Goal: Information Seeking & Learning: Learn about a topic

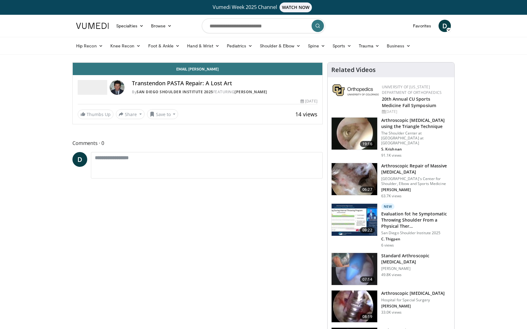
click at [206, 71] on icon "Video Player" at bounding box center [197, 62] width 17 height 17
click at [73, 63] on span "Video Player" at bounding box center [79, 56] width 12 height 12
click at [206, 71] on icon "Video Player" at bounding box center [197, 62] width 17 height 17
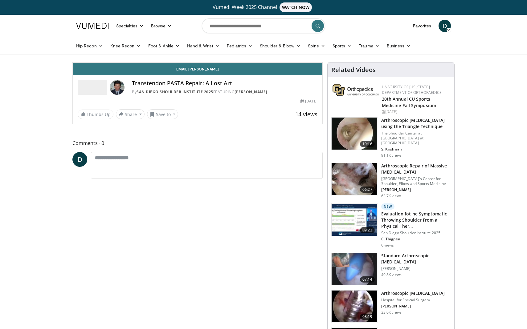
click at [120, 71] on icon "Video Player" at bounding box center [128, 62] width 17 height 17
click at [282, 50] on div "Progress Bar" at bounding box center [282, 49] width 1 height 2
click at [161, 50] on div "Loaded : 56.85% 3:20 2:25" at bounding box center [198, 47] width 250 height 6
click at [152, 50] on div "Loaded : 30.91% 2:25 2:17" at bounding box center [198, 47] width 250 height 6
click at [322, 50] on div "Loaded : 80.01% 6:14 6:14" at bounding box center [198, 47] width 250 height 6
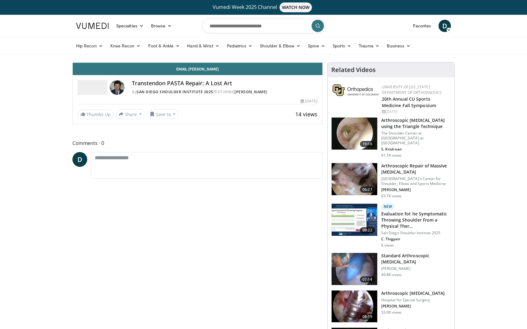
click at [503, 50] on div "Progress Bar" at bounding box center [503, 49] width 1 height 2
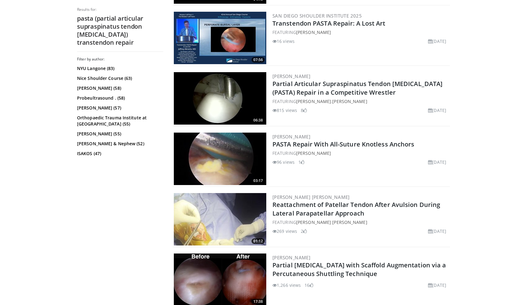
scroll to position [254, 0]
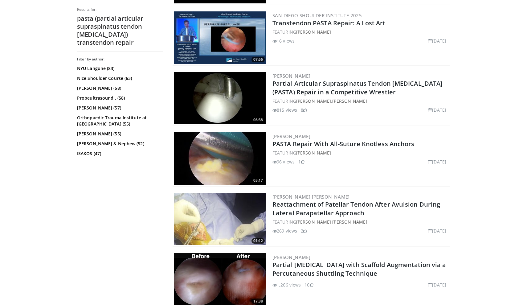
click at [223, 110] on img at bounding box center [220, 98] width 92 height 52
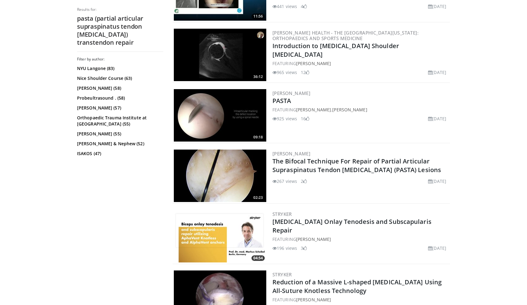
scroll to position [660, 0]
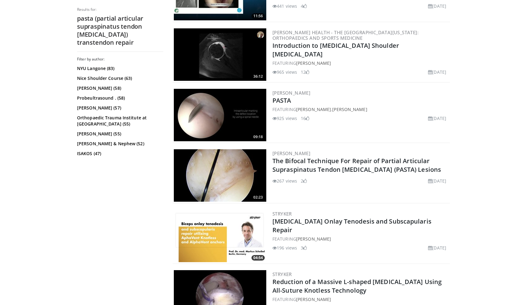
click at [221, 118] on img at bounding box center [220, 115] width 92 height 52
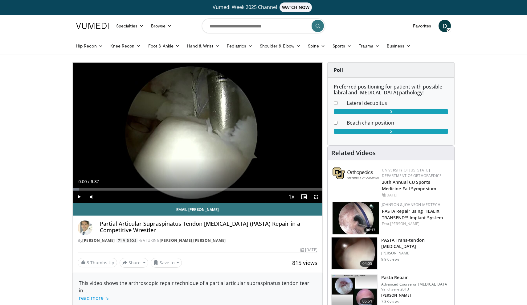
click at [318, 199] on span "Video Player" at bounding box center [316, 196] width 12 height 12
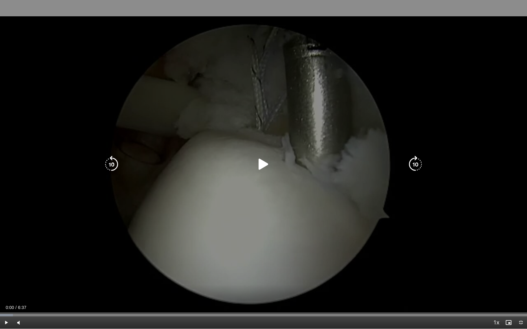
click at [267, 170] on icon "Video Player" at bounding box center [263, 164] width 17 height 17
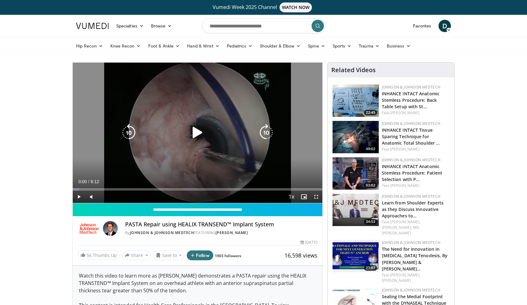
click at [197, 134] on icon "Video Player" at bounding box center [197, 132] width 17 height 17
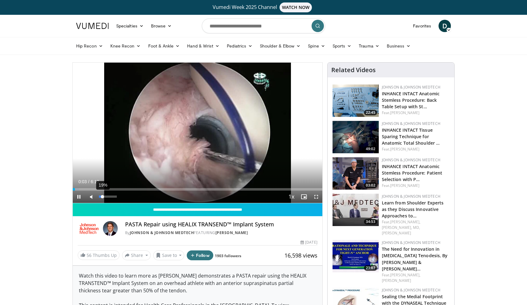
click at [102, 197] on div "Volume Level" at bounding box center [100, 196] width 3 height 2
click at [315, 197] on span "Video Player" at bounding box center [316, 196] width 12 height 12
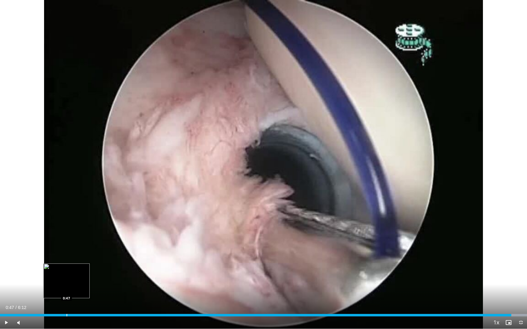
click at [67, 304] on div "Progress Bar" at bounding box center [67, 315] width 1 height 2
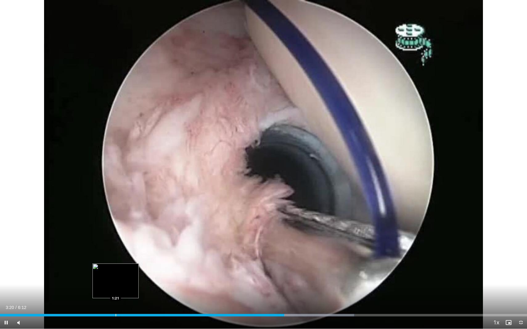
click at [115, 304] on div "Loaded : 67.19% 3:20 1:21" at bounding box center [263, 314] width 527 height 6
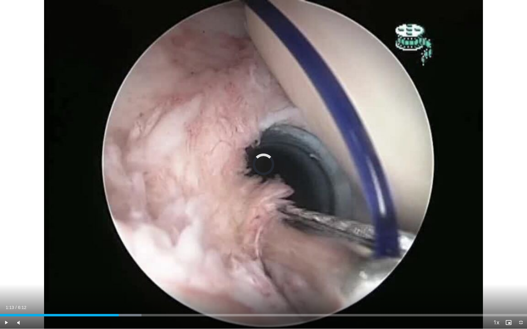
click at [104, 304] on div "Loaded : 26.86% 1:13 1:13" at bounding box center [263, 314] width 527 height 6
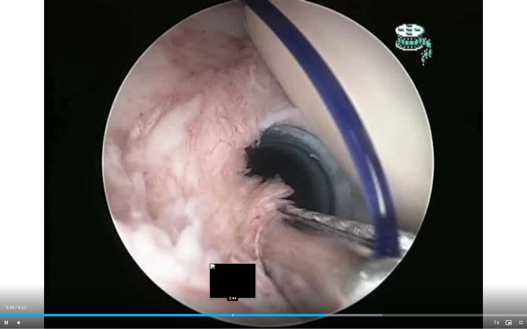
click at [232, 304] on div "Loaded : 72.56% 3:49 2:44" at bounding box center [263, 314] width 527 height 6
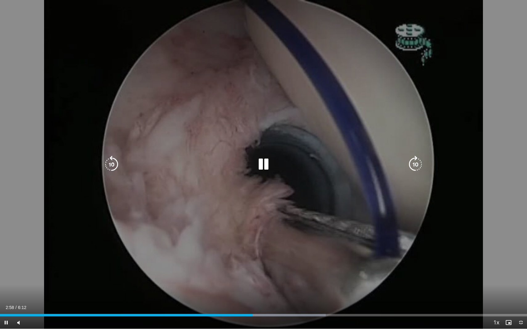
click at [265, 168] on icon "Video Player" at bounding box center [263, 164] width 17 height 17
click at [264, 164] on icon "Video Player" at bounding box center [263, 164] width 17 height 17
click at [268, 165] on icon "Video Player" at bounding box center [263, 164] width 17 height 17
click at [257, 159] on icon "Video Player" at bounding box center [263, 164] width 17 height 17
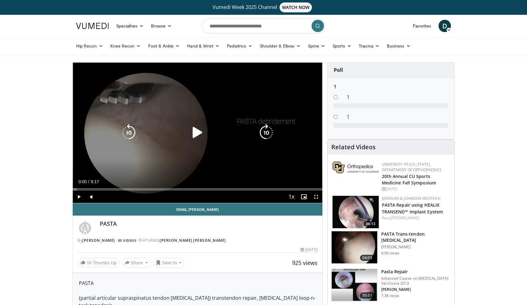
click at [197, 137] on icon "Video Player" at bounding box center [197, 132] width 17 height 17
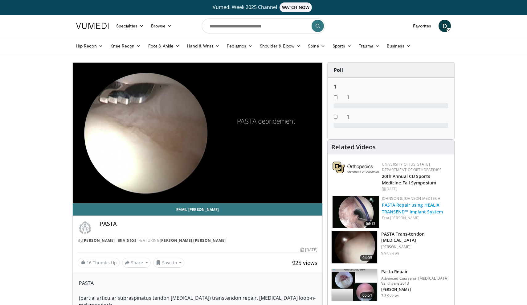
click at [395, 212] on link "PASTA Repair using HEALIX TRANSEND™ Implant System" at bounding box center [412, 208] width 61 height 12
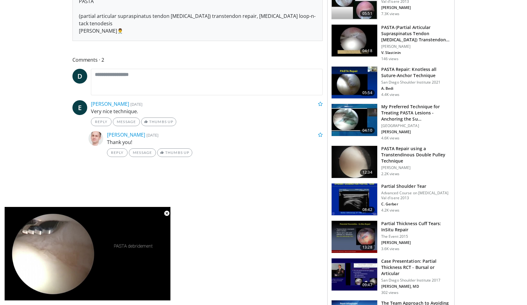
scroll to position [283, 0]
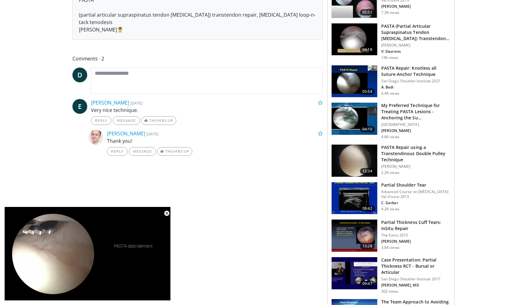
click at [402, 153] on h3 "PASTA Repair using a Transtendinous Double Pulley Technique" at bounding box center [415, 153] width 69 height 18
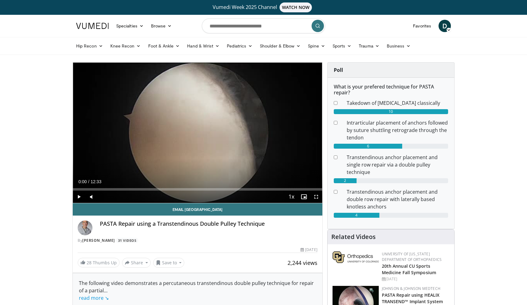
click at [78, 197] on span "Video Player" at bounding box center [79, 196] width 12 height 12
click at [313, 198] on span "Video Player" at bounding box center [316, 196] width 12 height 12
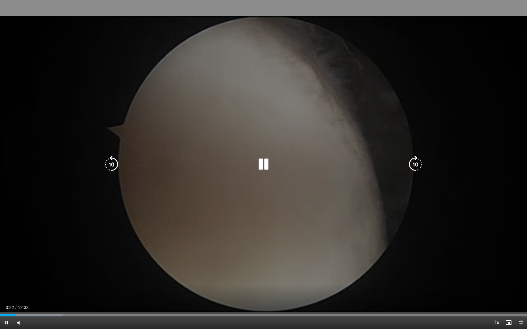
click at [298, 180] on div "10 seconds Tap to unmute" at bounding box center [263, 164] width 527 height 329
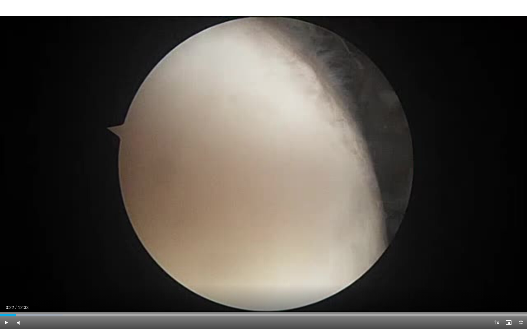
click at [298, 180] on div "10 seconds Tap to unmute" at bounding box center [263, 164] width 527 height 329
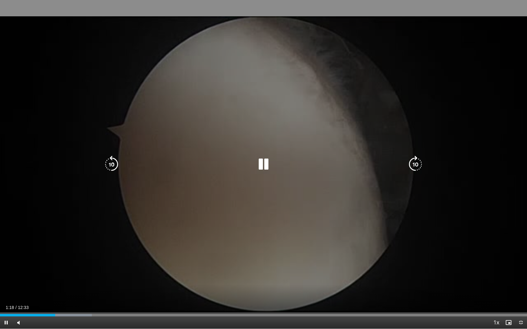
click at [261, 161] on icon "Video Player" at bounding box center [263, 164] width 17 height 17
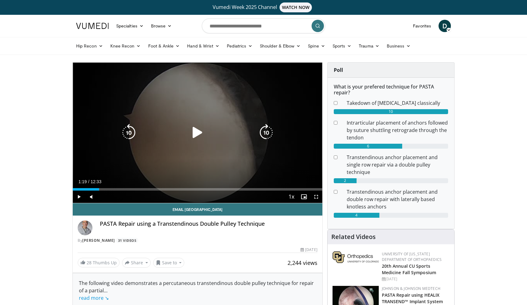
click at [200, 132] on icon "Video Player" at bounding box center [197, 132] width 17 height 17
click at [195, 138] on icon "Video Player" at bounding box center [197, 132] width 17 height 17
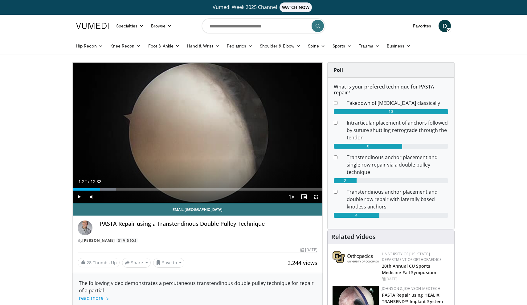
click at [315, 198] on span "Video Player" at bounding box center [316, 196] width 12 height 12
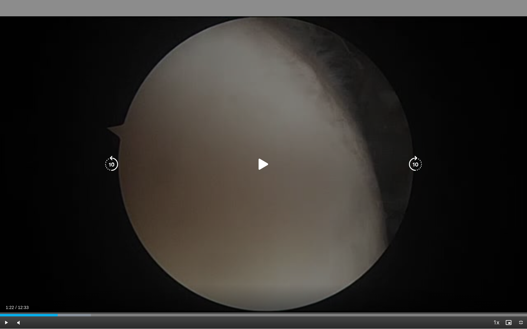
click at [263, 167] on icon "Video Player" at bounding box center [263, 164] width 17 height 17
click at [111, 160] on icon "Video Player" at bounding box center [111, 164] width 17 height 17
click at [112, 161] on icon "Video Player" at bounding box center [111, 164] width 17 height 17
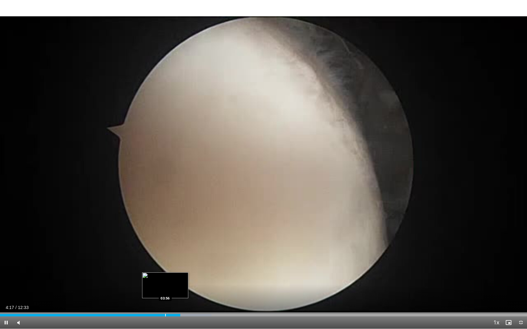
click at [163, 304] on div "Loaded : 40.14% 04:17 03:56" at bounding box center [263, 314] width 527 height 6
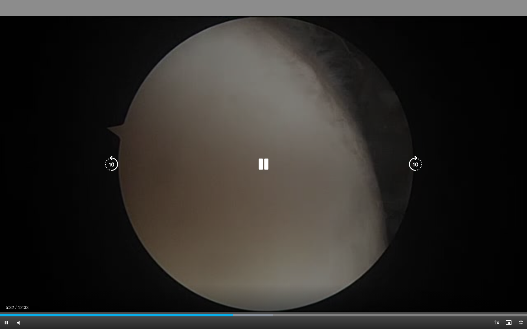
click at [267, 172] on icon "Video Player" at bounding box center [263, 164] width 17 height 17
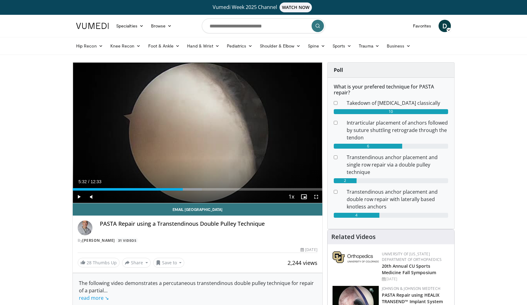
click at [312, 195] on span "Video Player" at bounding box center [316, 196] width 12 height 12
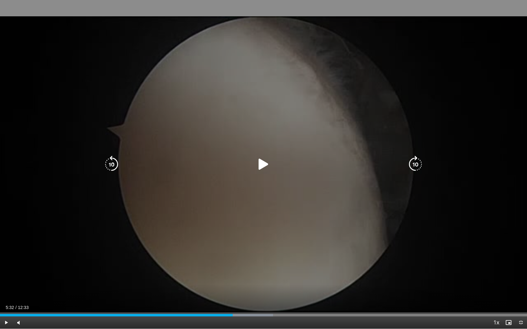
click at [261, 177] on div "10 seconds Tap to unmute" at bounding box center [263, 164] width 527 height 329
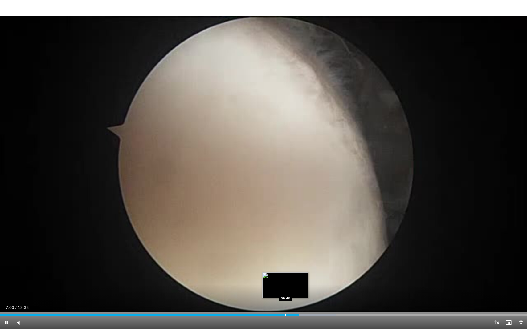
click at [285, 304] on div "Progress Bar" at bounding box center [285, 315] width 1 height 2
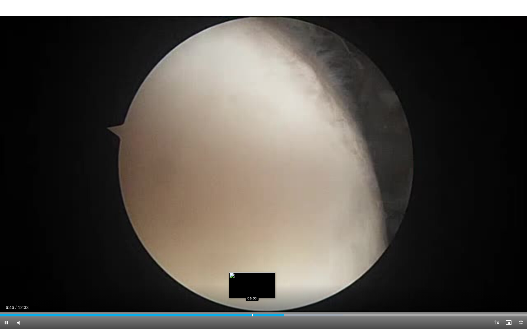
click at [252, 304] on div "Progress Bar" at bounding box center [252, 315] width 1 height 2
